Goal: Information Seeking & Learning: Learn about a topic

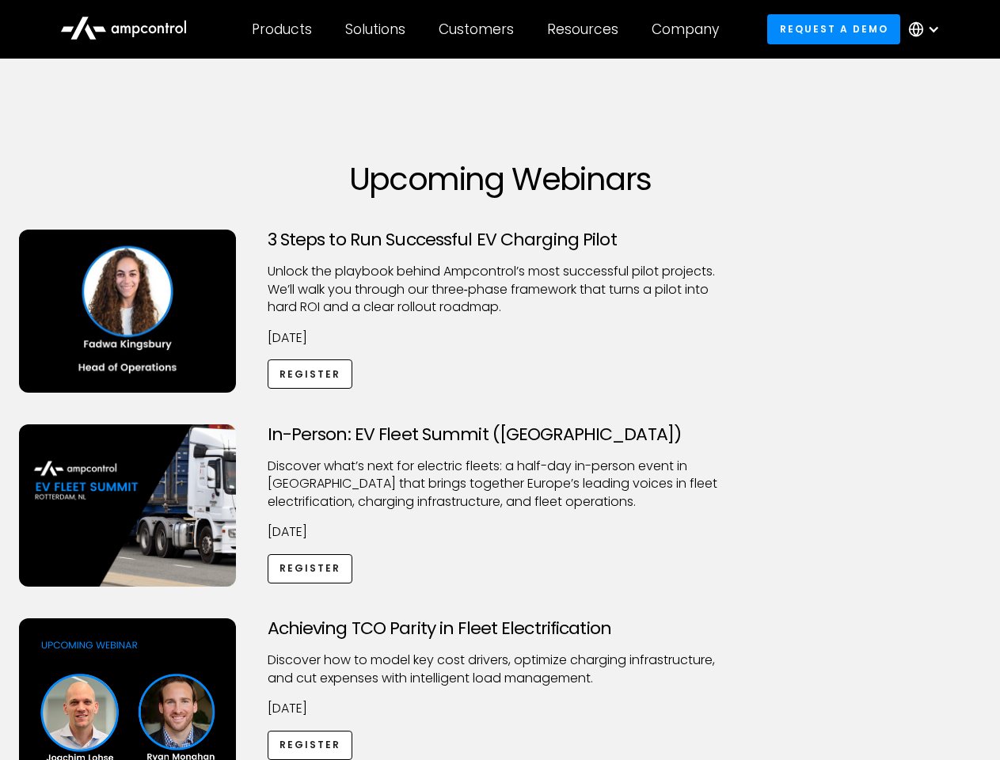
click at [487, 29] on div "Customers" at bounding box center [476, 29] width 75 height 17
click at [281, 29] on div "Products" at bounding box center [282, 29] width 60 height 17
click at [376, 29] on div "Solutions" at bounding box center [375, 29] width 60 height 17
click at [479, 29] on div "Customers" at bounding box center [476, 29] width 75 height 17
click at [586, 29] on div "Resources" at bounding box center [582, 29] width 71 height 17
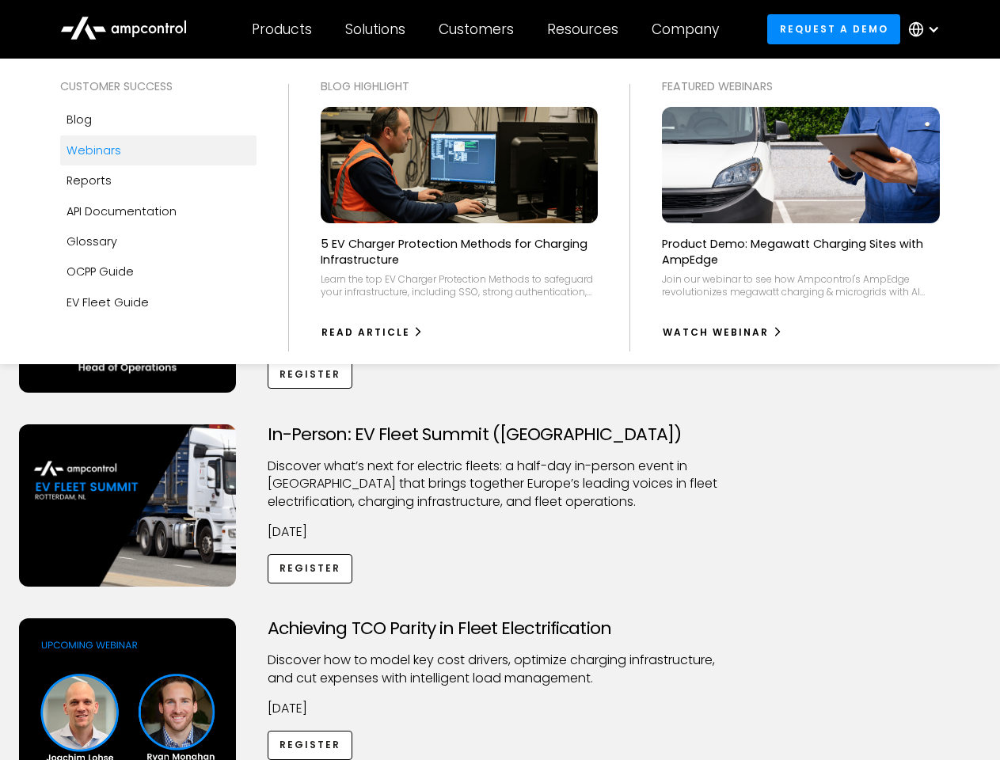
click at [690, 29] on div "Company" at bounding box center [684, 29] width 67 height 17
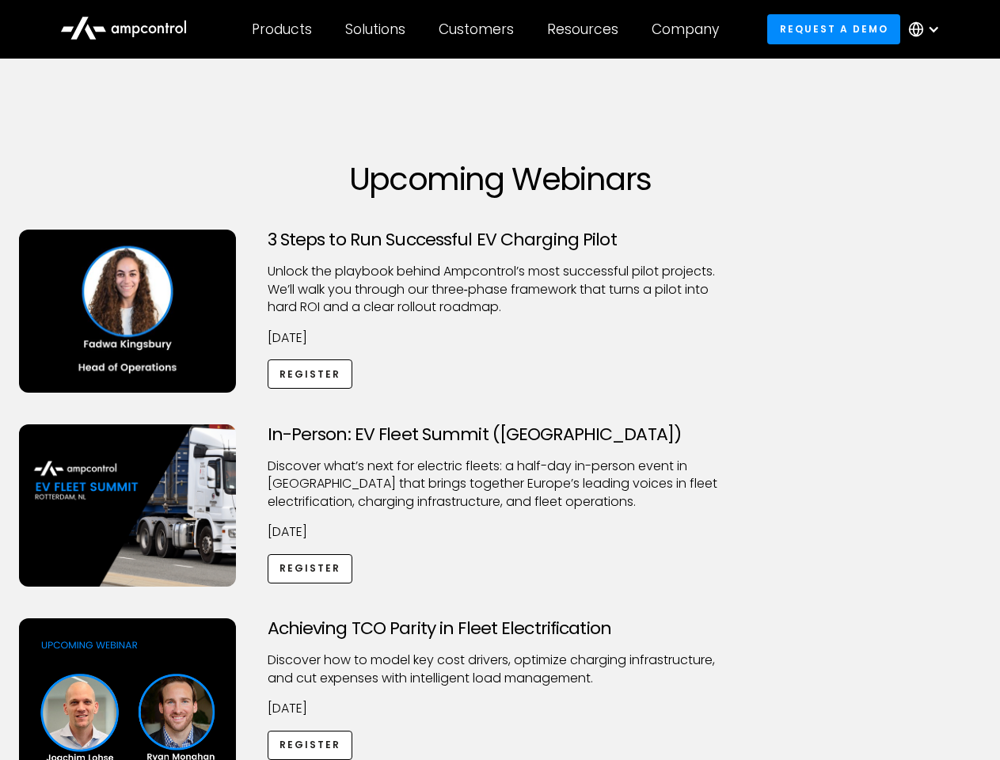
click at [928, 29] on div at bounding box center [933, 29] width 13 height 13
